Goal: Use online tool/utility: Utilize a website feature to perform a specific function

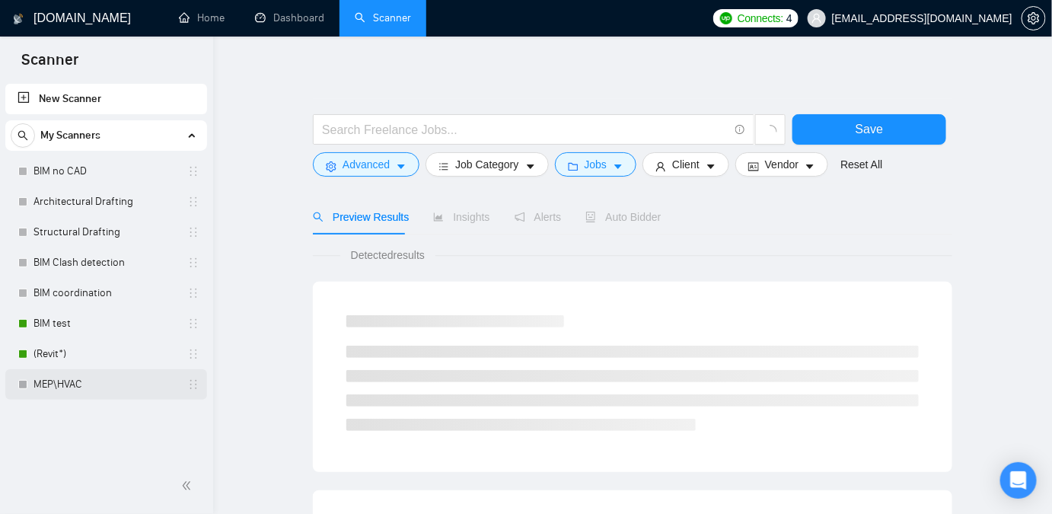
click at [93, 388] on link "MEP\HVAC" at bounding box center [106, 384] width 145 height 30
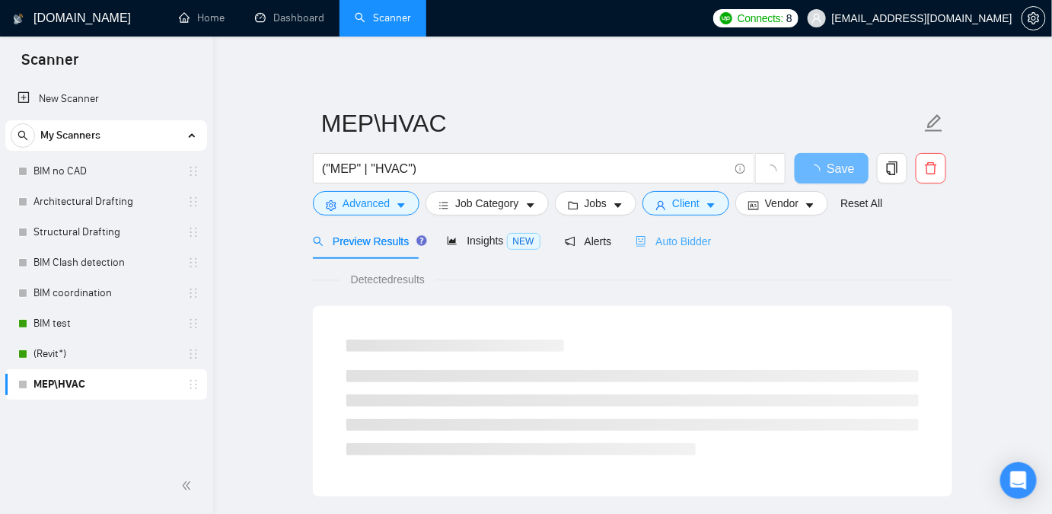
click at [678, 231] on div "Auto Bidder" at bounding box center [673, 241] width 75 height 36
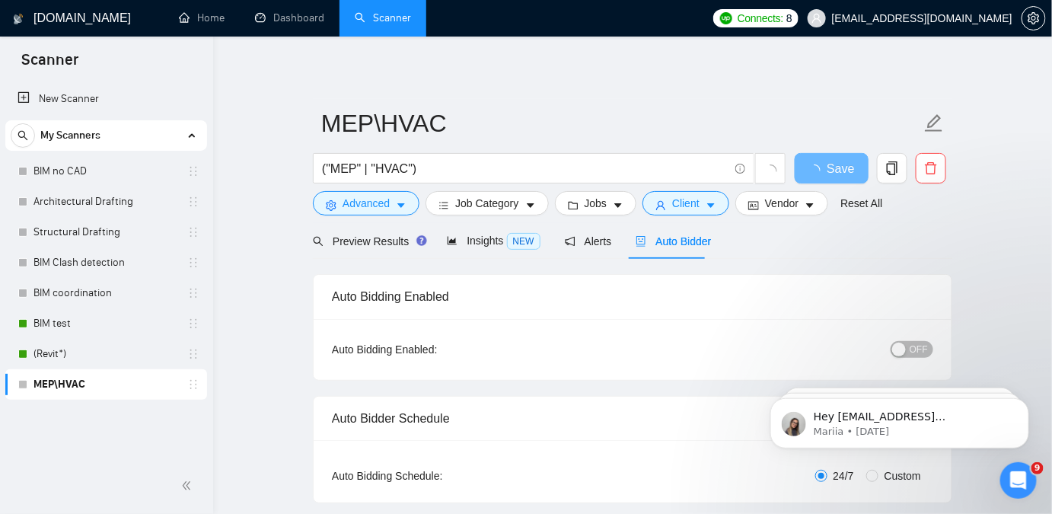
click at [899, 343] on div "button" at bounding box center [899, 350] width 14 height 14
click at [826, 166] on span "Save" at bounding box center [831, 168] width 27 height 19
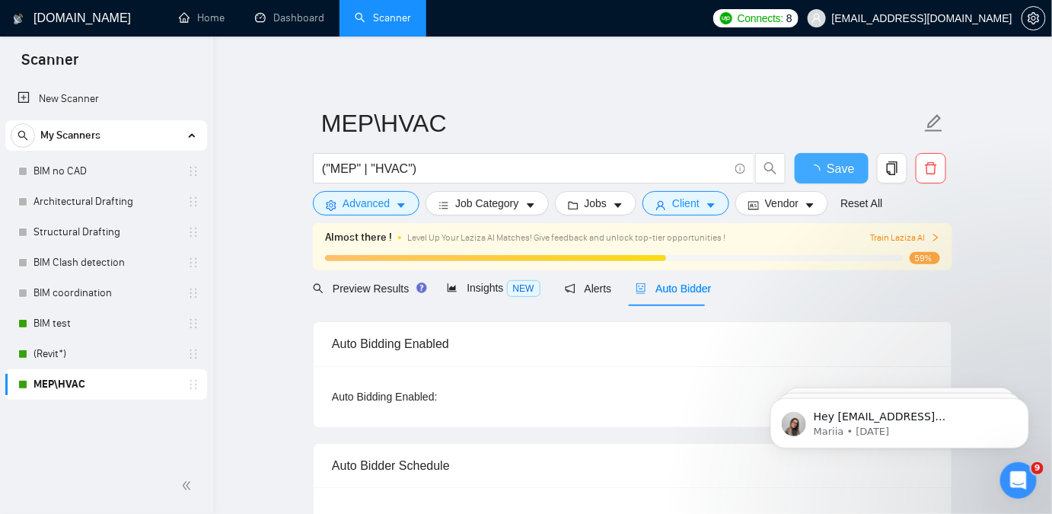
scroll to position [69, 0]
